Goal: Information Seeking & Learning: Compare options

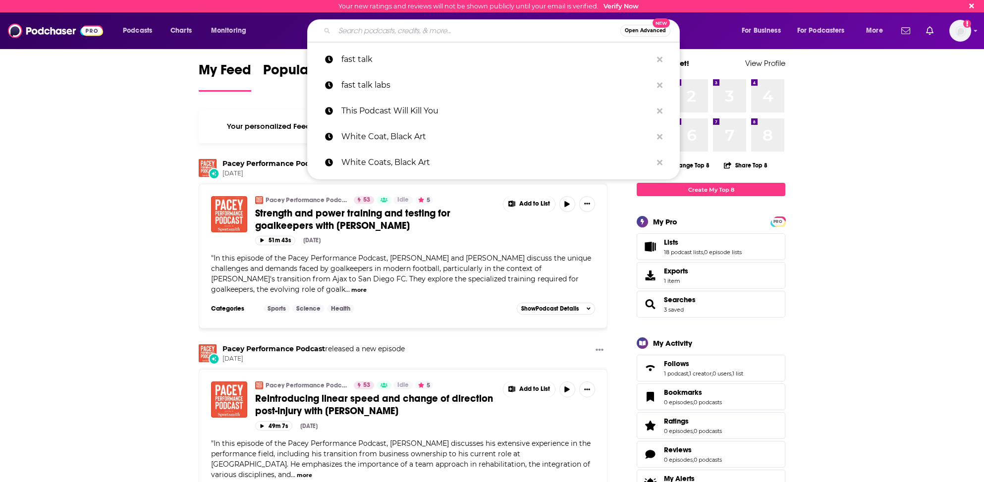
click at [434, 34] on input "Search podcasts, credits, & more..." at bounding box center [478, 31] width 286 height 16
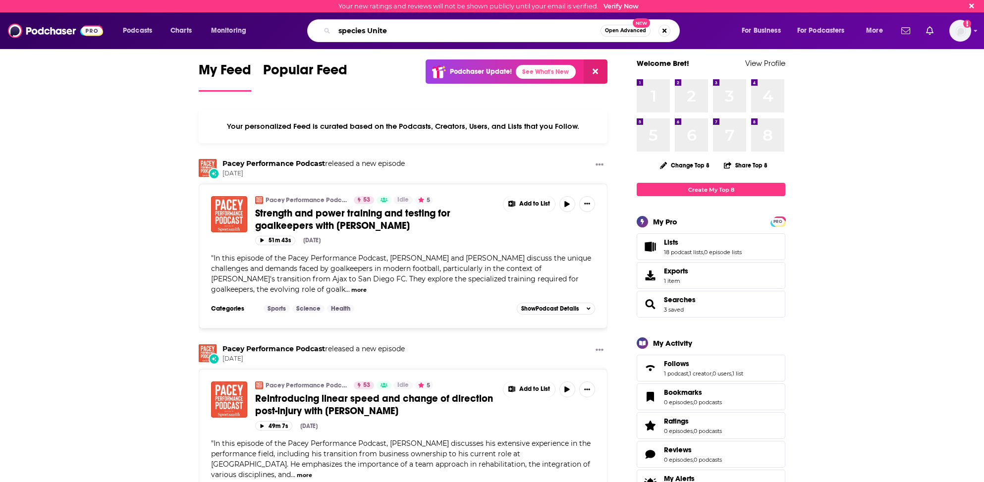
type input "species Unite"
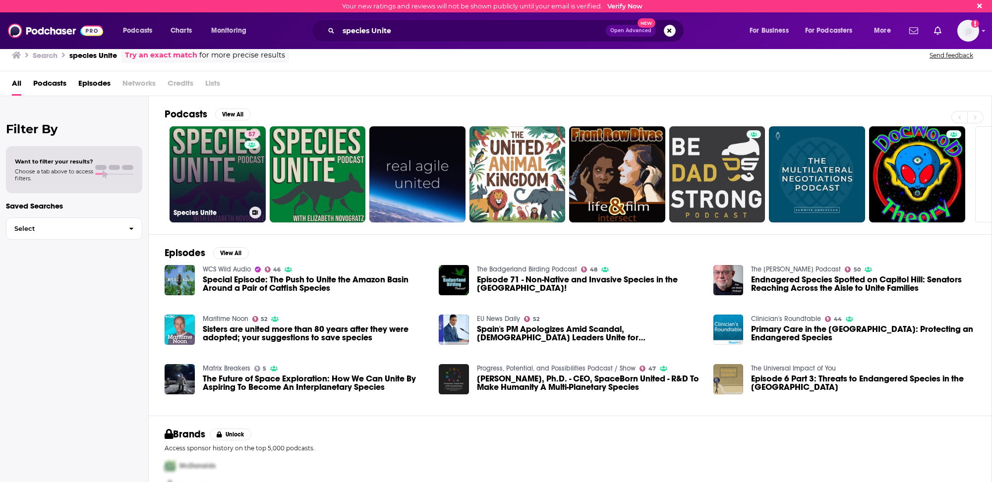
click at [201, 192] on link "57 Species Unite" at bounding box center [218, 174] width 96 height 96
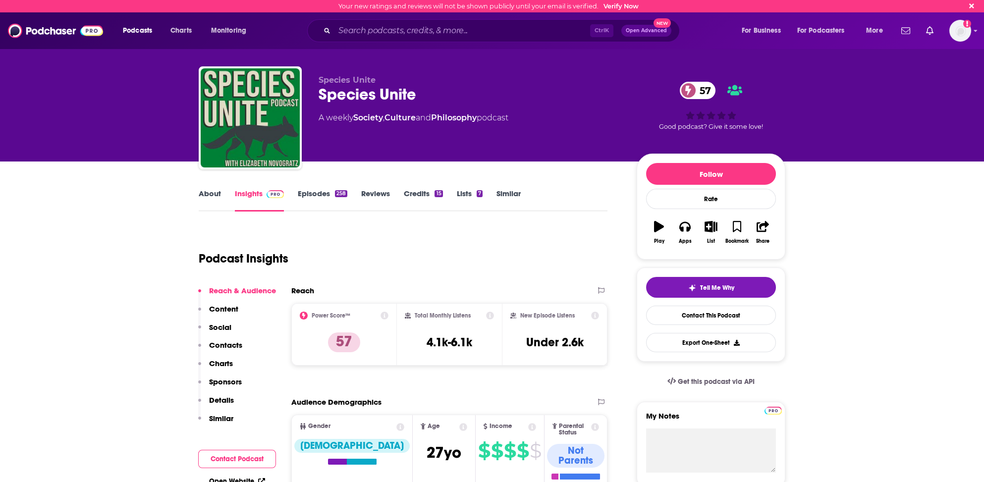
click at [234, 344] on p "Contacts" at bounding box center [225, 344] width 33 height 9
click at [503, 192] on link "Similar" at bounding box center [509, 200] width 24 height 23
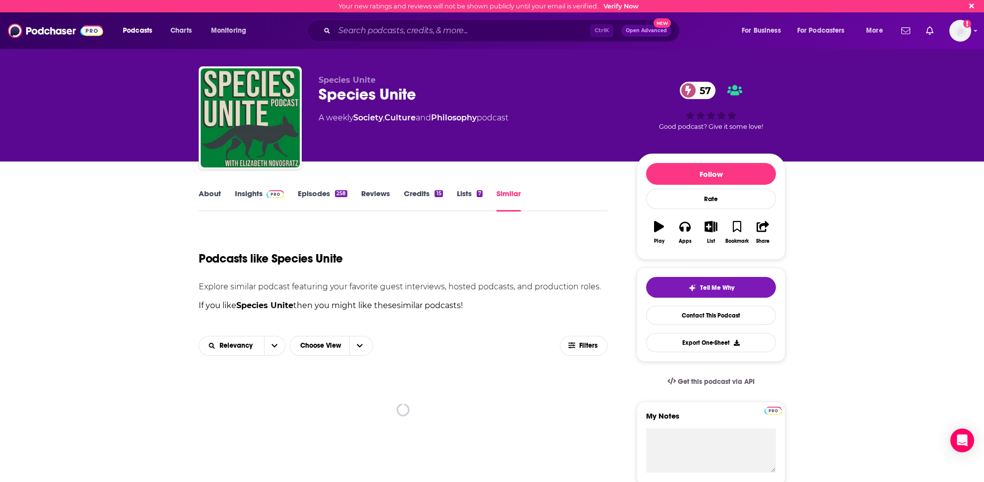
click at [511, 192] on link "Similar" at bounding box center [509, 200] width 24 height 23
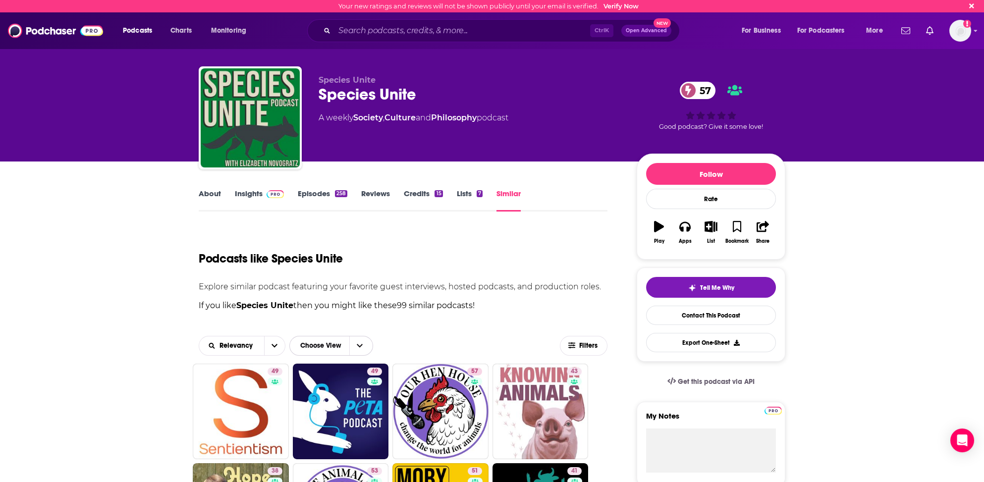
click at [314, 342] on span "Choose View" at bounding box center [320, 346] width 57 height 17
click at [315, 363] on span "Table" at bounding box center [340, 363] width 62 height 5
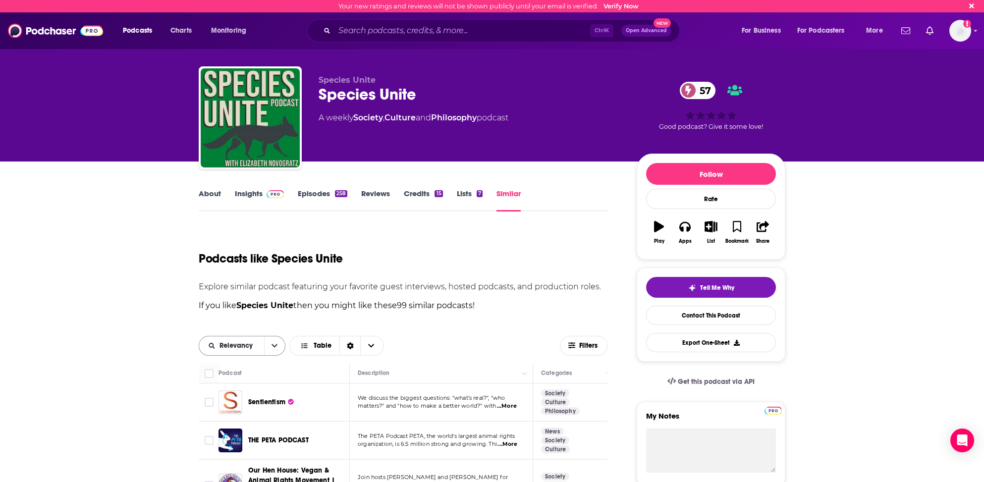
click at [237, 343] on span "Relevancy" at bounding box center [238, 345] width 37 height 7
click at [227, 412] on span "Power Score" at bounding box center [248, 413] width 58 height 5
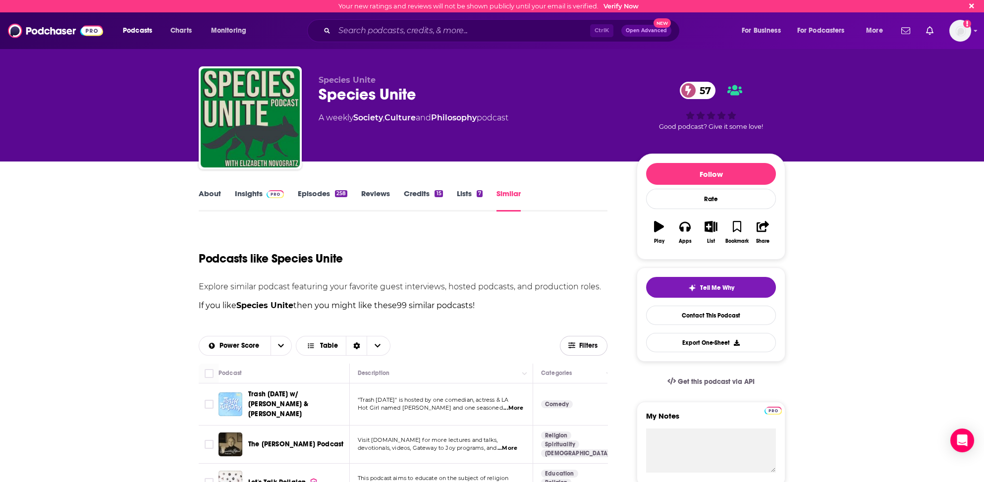
click at [581, 345] on span "Filters" at bounding box center [589, 345] width 20 height 7
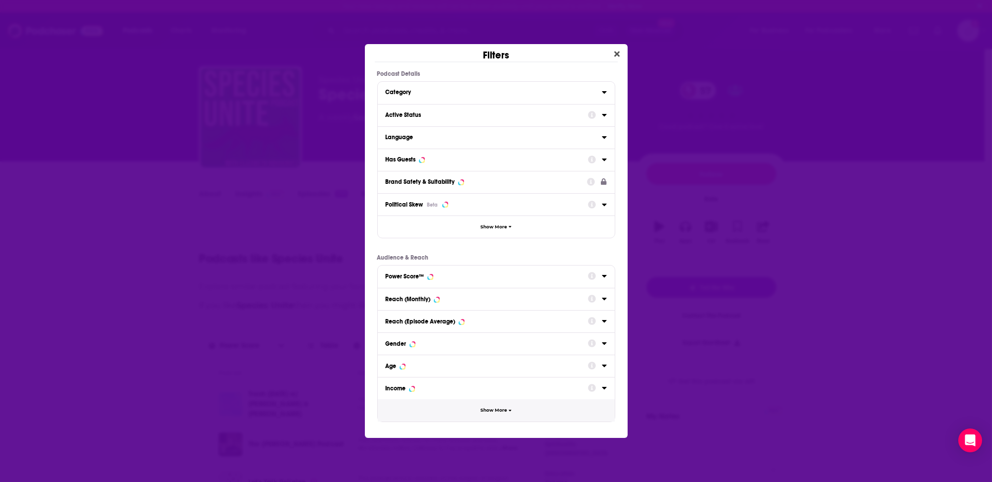
click at [486, 409] on span "Show More" at bounding box center [493, 410] width 27 height 5
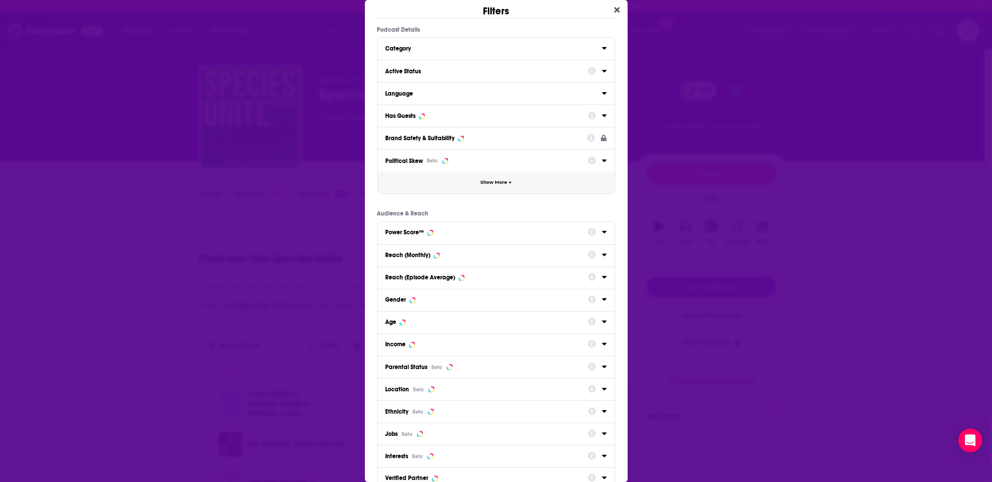
click at [488, 183] on span "Show More" at bounding box center [493, 182] width 27 height 5
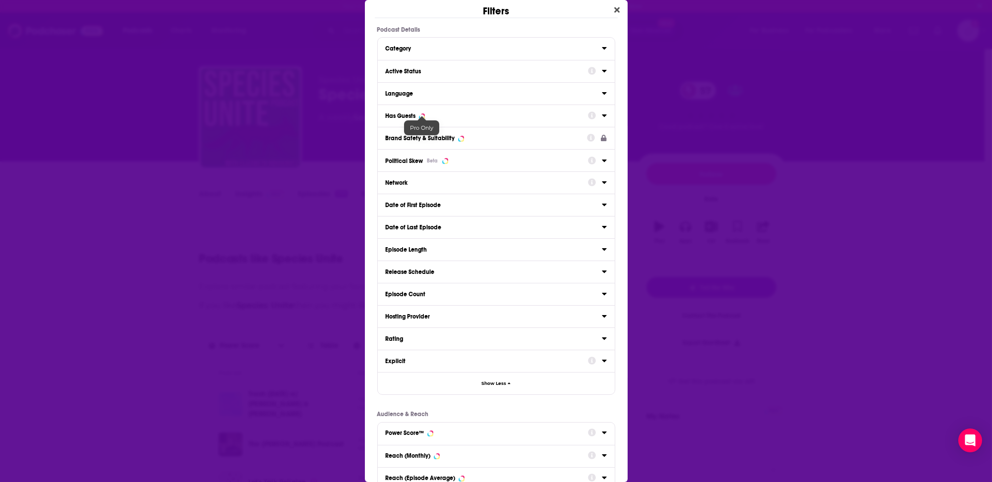
click at [430, 113] on div "Has Guests" at bounding box center [484, 116] width 196 height 7
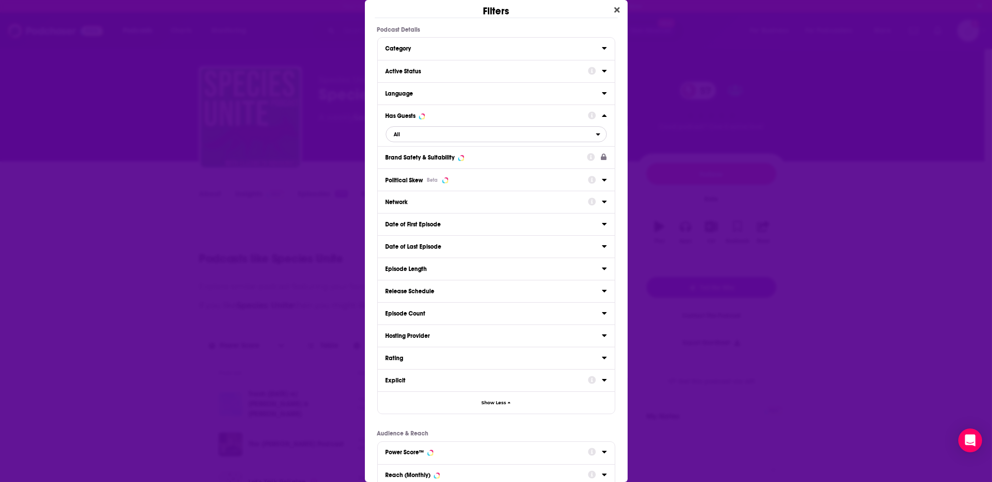
click at [414, 133] on span "All" at bounding box center [491, 134] width 210 height 13
click at [398, 182] on span "Has guests" at bounding box center [448, 182] width 114 height 5
click at [413, 69] on div "Active Status" at bounding box center [484, 71] width 196 height 7
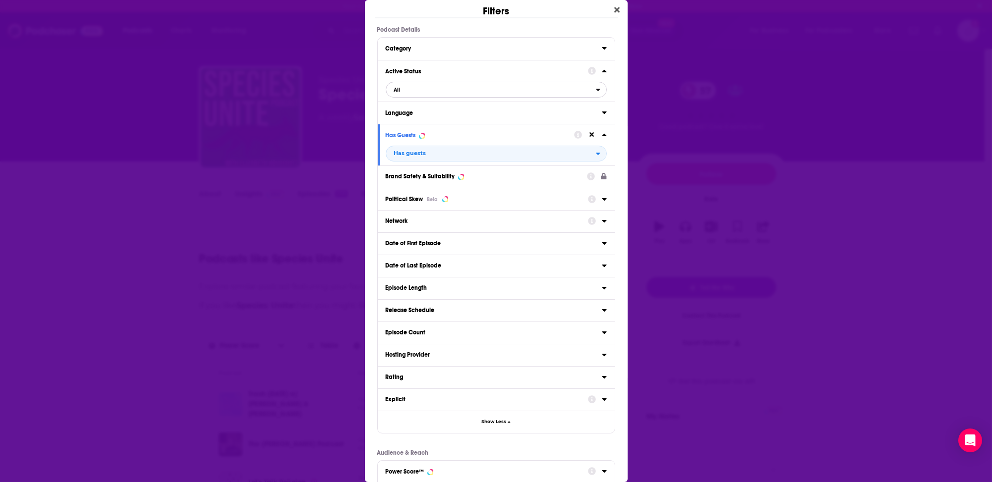
click at [415, 89] on span "All" at bounding box center [491, 89] width 210 height 13
click at [399, 122] on span "Active" at bounding box center [445, 121] width 109 height 5
click at [314, 10] on div "Filters Podcast Details Category Active Status Active Language Has Guests Has g…" at bounding box center [496, 241] width 992 height 482
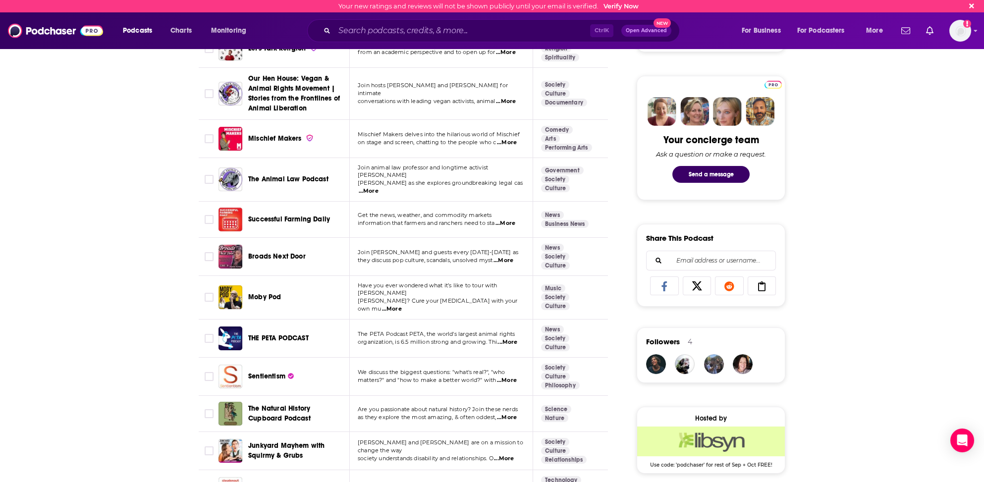
scroll to position [446, 0]
